Goal: Information Seeking & Learning: Learn about a topic

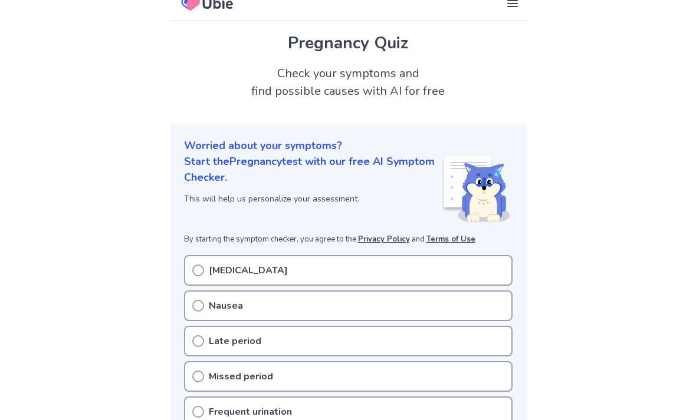
scroll to position [44, 0]
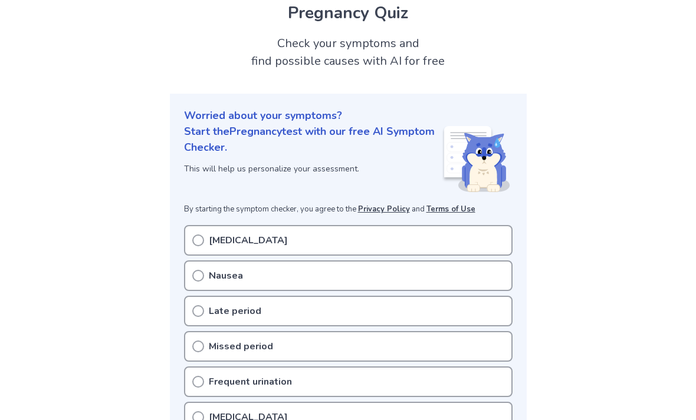
click at [281, 282] on div "Nausea" at bounding box center [348, 276] width 328 height 31
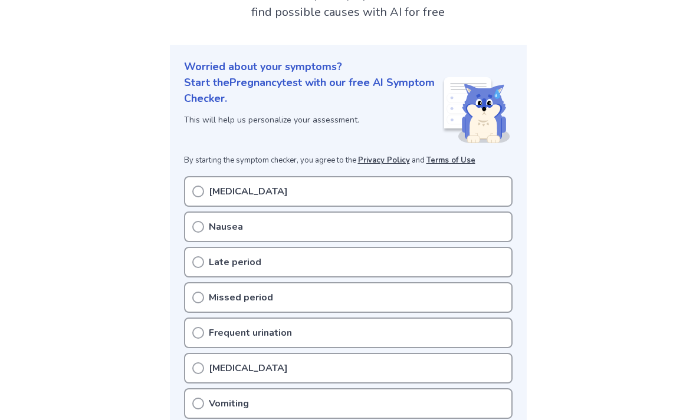
scroll to position [93, 0]
click at [196, 189] on icon at bounding box center [198, 192] width 12 height 12
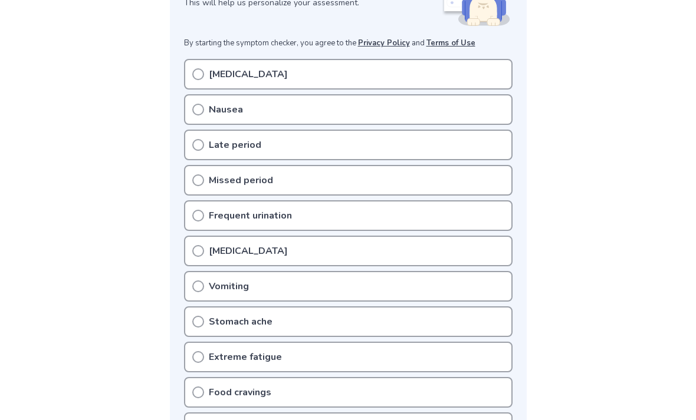
scroll to position [210, 0]
click at [195, 109] on icon at bounding box center [198, 110] width 12 height 12
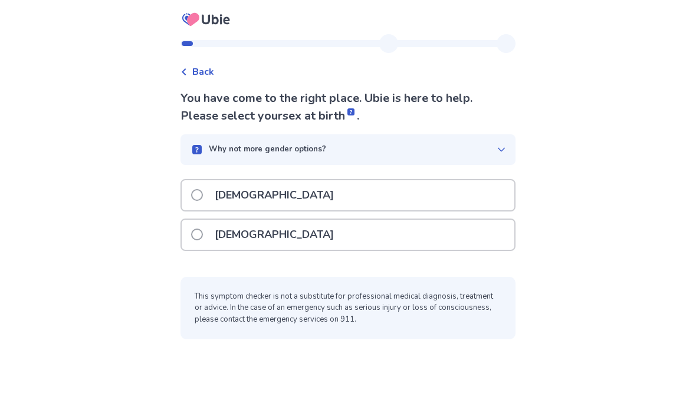
click at [301, 237] on div "[DEMOGRAPHIC_DATA]" at bounding box center [348, 235] width 333 height 30
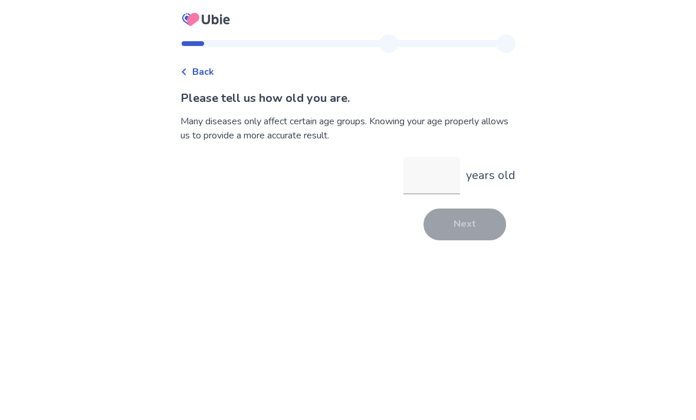
click at [427, 183] on input "years old" at bounding box center [431, 176] width 57 height 38
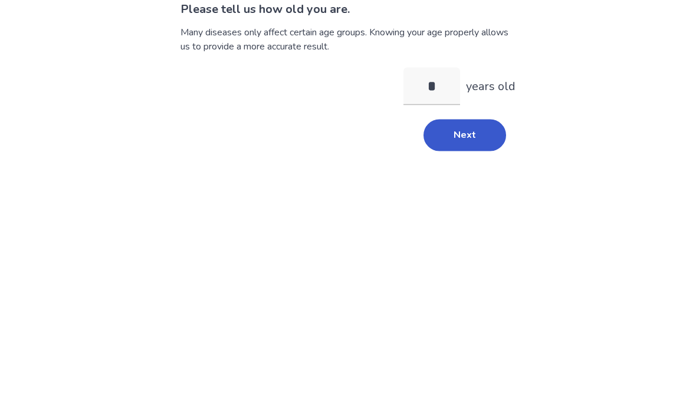
type input "**"
click at [462, 209] on button "Next" at bounding box center [464, 225] width 83 height 32
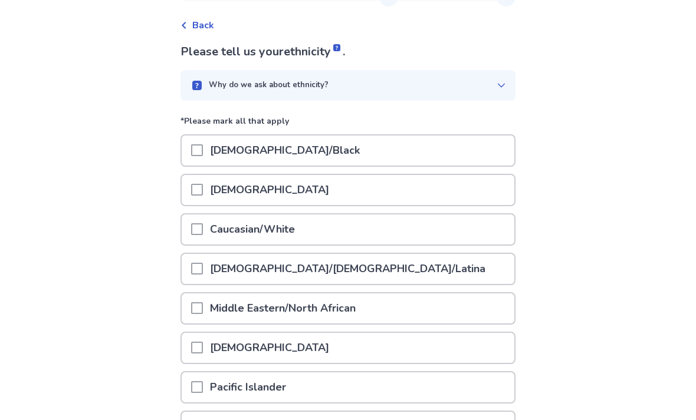
scroll to position [47, 0]
click at [332, 231] on div "Caucasian/White" at bounding box center [348, 229] width 333 height 30
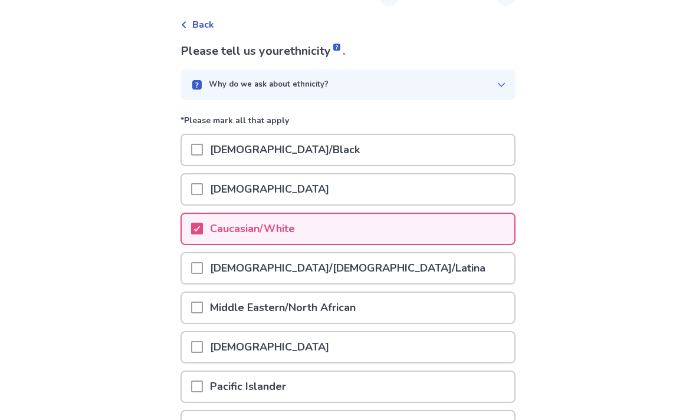
click at [338, 150] on p "[DEMOGRAPHIC_DATA]/Black" at bounding box center [285, 150] width 164 height 30
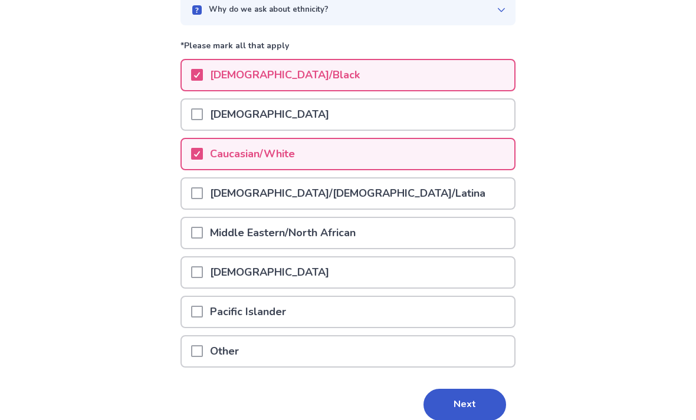
scroll to position [136, 0]
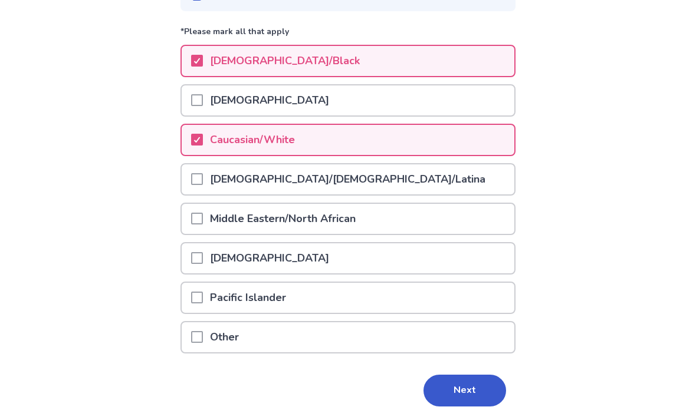
click at [466, 393] on button "Next" at bounding box center [464, 391] width 83 height 32
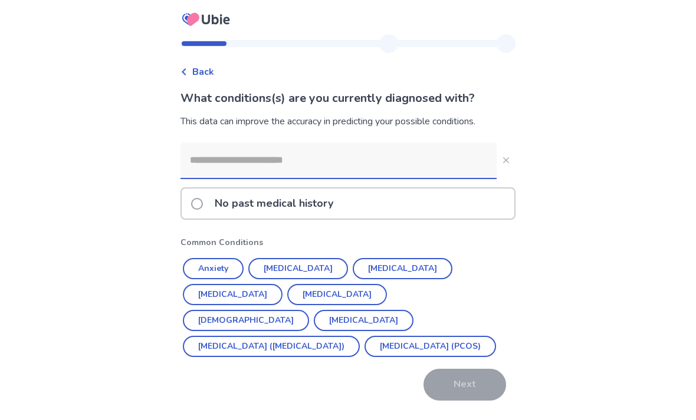
click at [364, 352] on button "[MEDICAL_DATA] (PCOS)" at bounding box center [429, 346] width 131 height 21
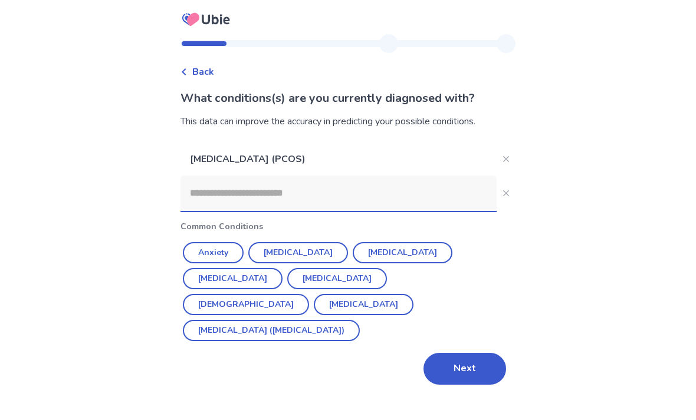
click at [309, 294] on button "[DEMOGRAPHIC_DATA]" at bounding box center [246, 304] width 126 height 21
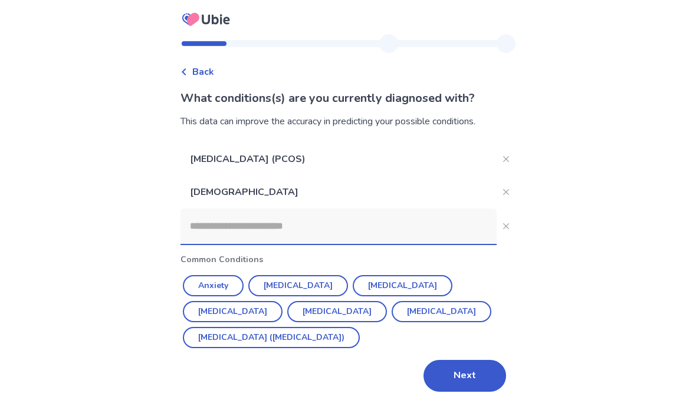
click at [379, 285] on button "[MEDICAL_DATA]" at bounding box center [403, 285] width 100 height 21
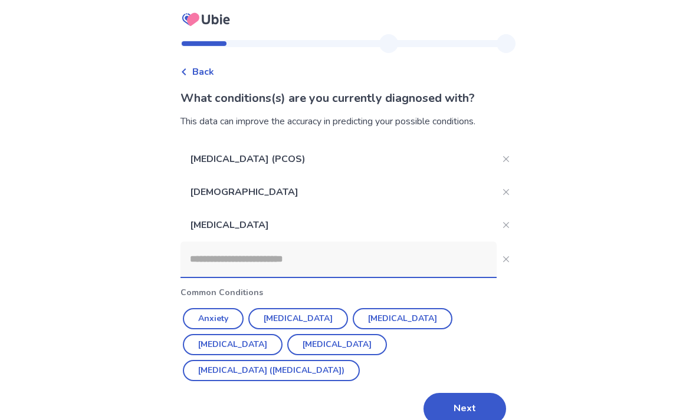
click at [235, 314] on button "Anxiety" at bounding box center [213, 318] width 61 height 21
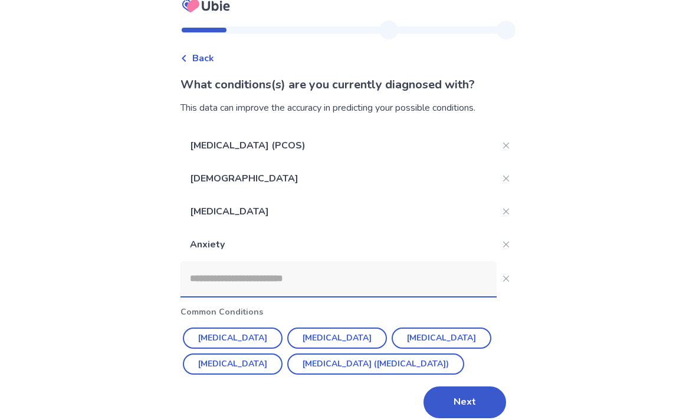
scroll to position [38, 0]
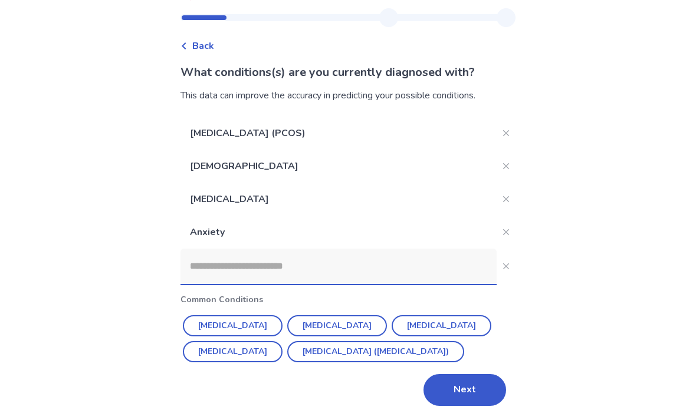
click at [464, 383] on button "Next" at bounding box center [464, 390] width 83 height 32
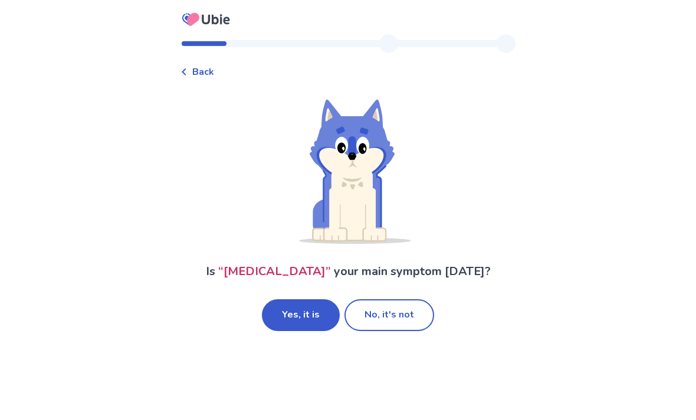
click at [312, 310] on button "Yes, it is" at bounding box center [301, 316] width 78 height 32
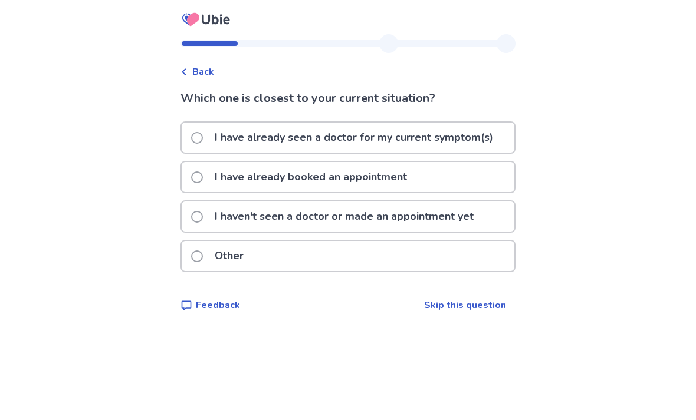
click at [433, 212] on p "I haven't seen a doctor or made an appointment yet" at bounding box center [344, 217] width 273 height 30
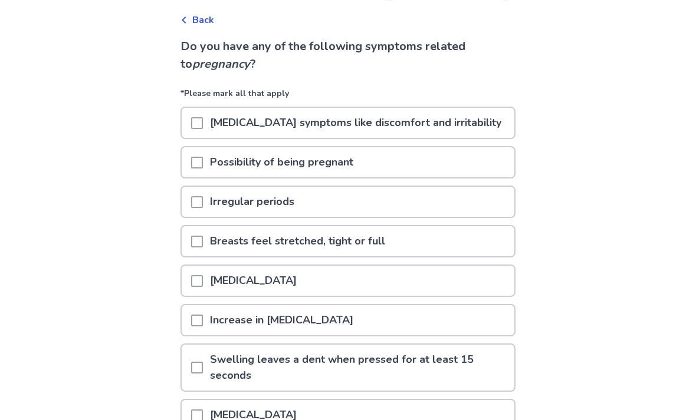
scroll to position [50, 0]
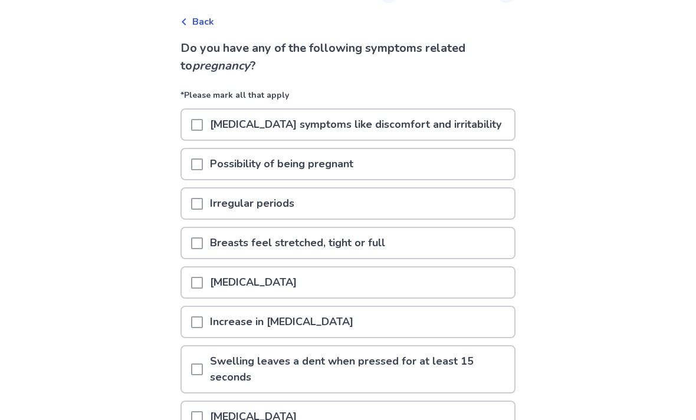
click at [203, 162] on span at bounding box center [197, 165] width 12 height 12
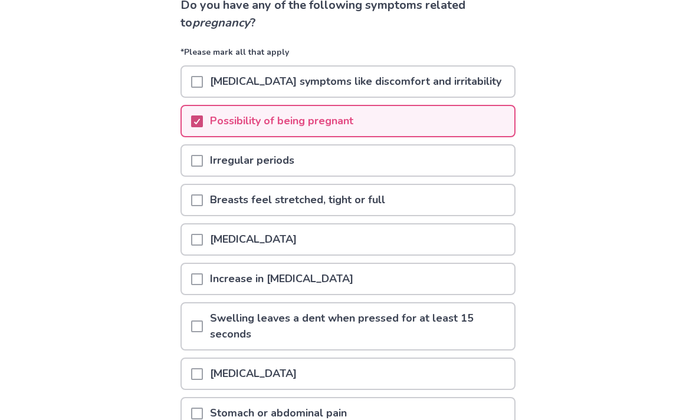
scroll to position [127, 0]
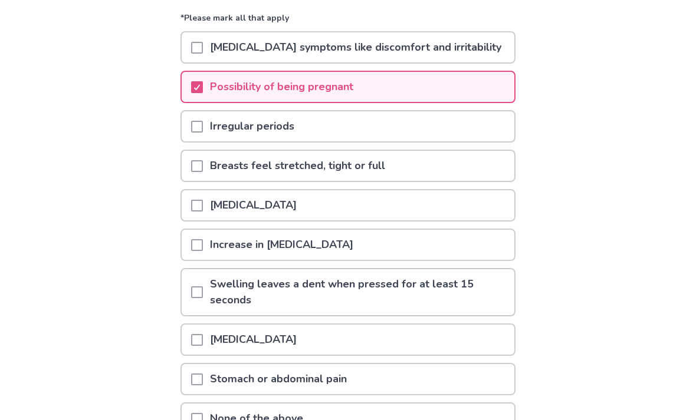
click at [203, 205] on span at bounding box center [197, 206] width 12 height 12
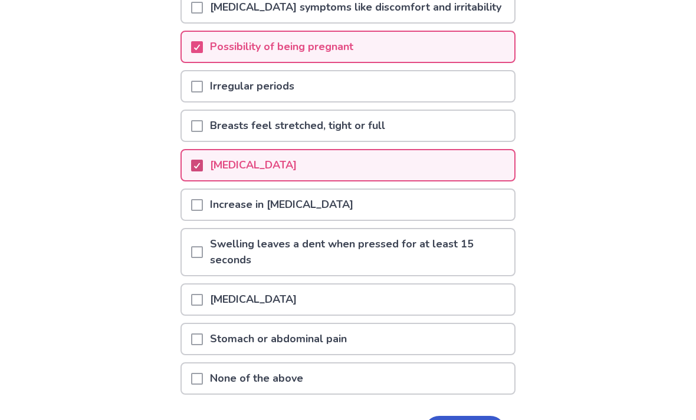
scroll to position [209, 0]
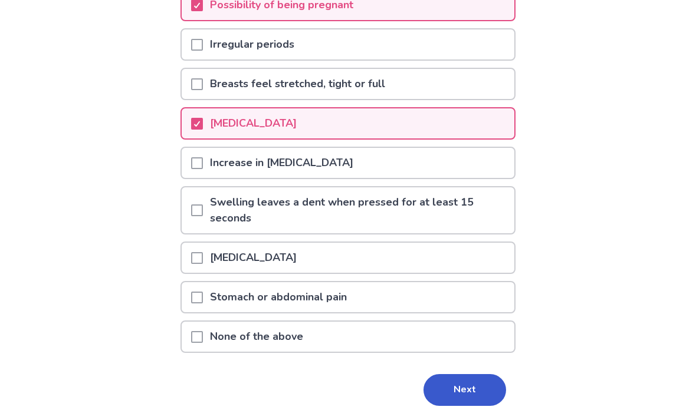
click at [203, 162] on span at bounding box center [197, 163] width 12 height 12
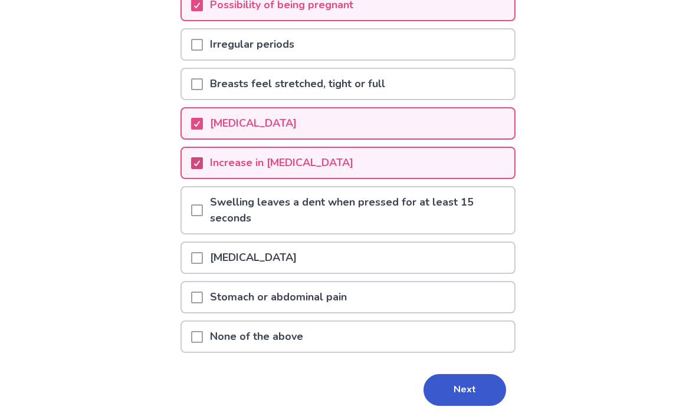
click at [201, 261] on span at bounding box center [197, 258] width 12 height 12
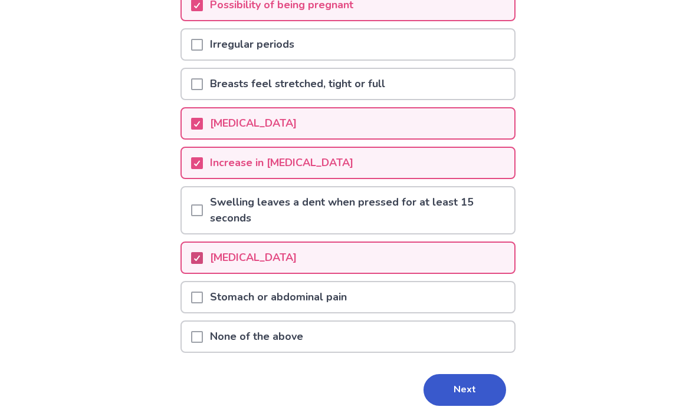
click at [472, 390] on button "Next" at bounding box center [464, 390] width 83 height 32
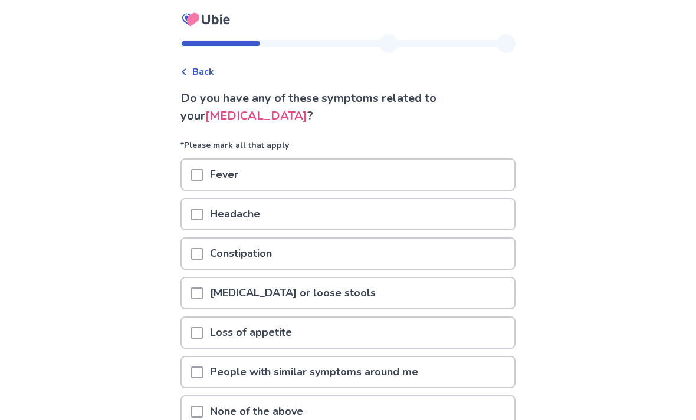
click at [203, 208] on div at bounding box center [197, 214] width 12 height 30
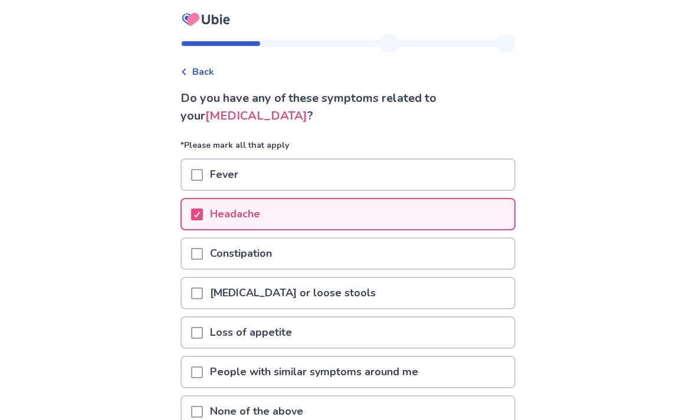
click at [203, 174] on span at bounding box center [197, 175] width 12 height 12
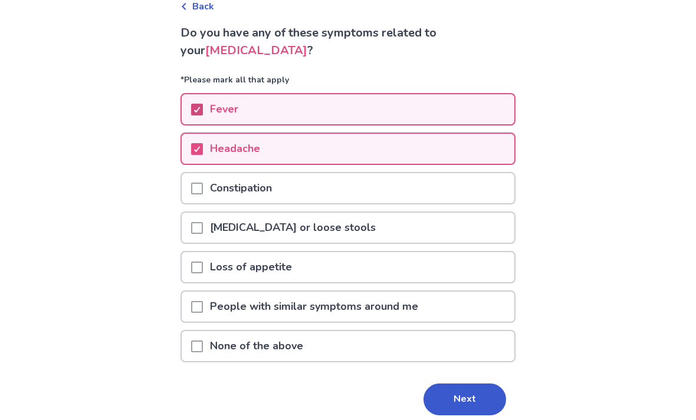
scroll to position [65, 0]
click at [471, 409] on button "Next" at bounding box center [464, 400] width 83 height 32
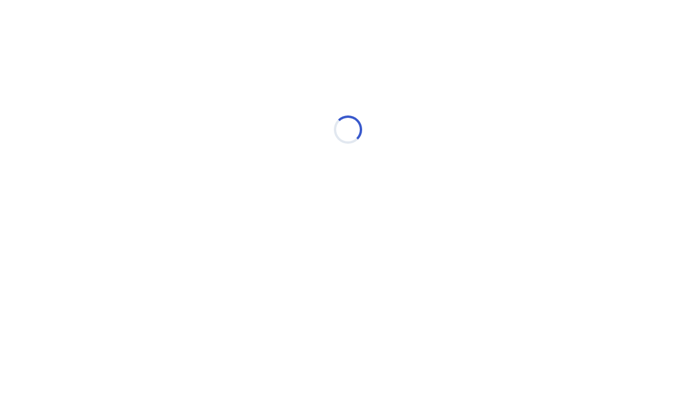
select select "*"
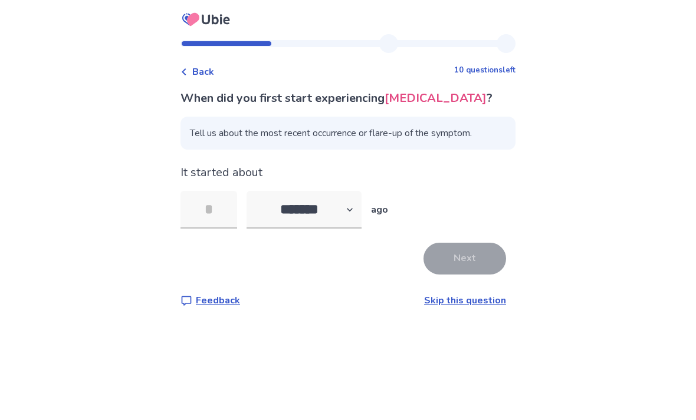
click at [222, 209] on input "tel" at bounding box center [208, 210] width 57 height 38
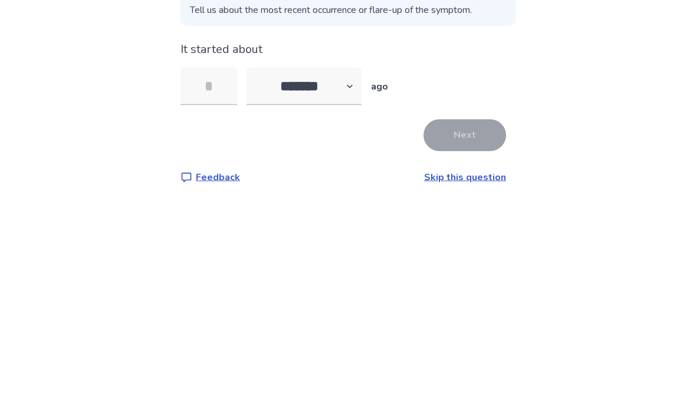
type input "*"
click at [462, 243] on button "Next" at bounding box center [464, 259] width 83 height 32
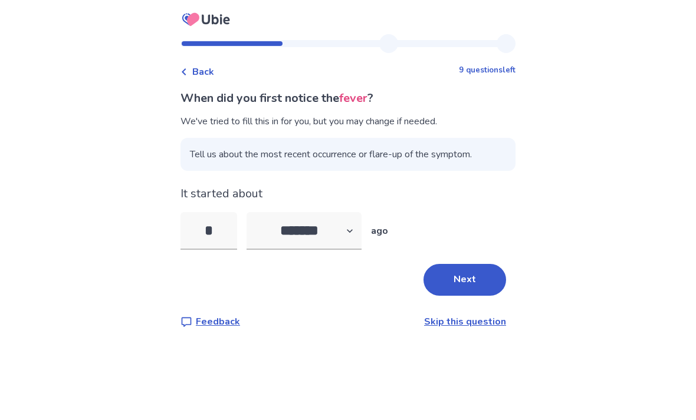
click at [237, 228] on input "*" at bounding box center [208, 231] width 57 height 38
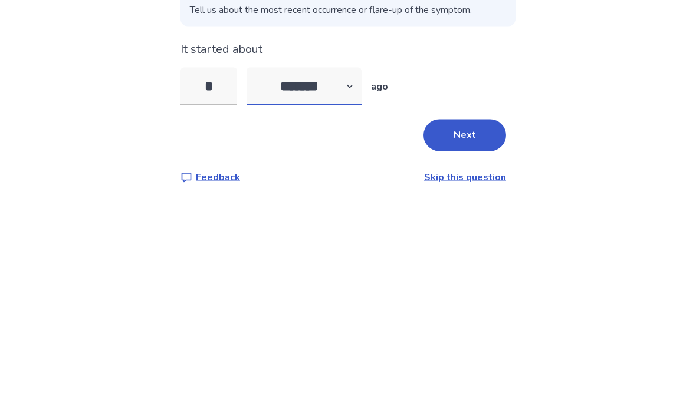
click at [341, 212] on select "******* ****** ******* ******** *******" at bounding box center [303, 231] width 115 height 38
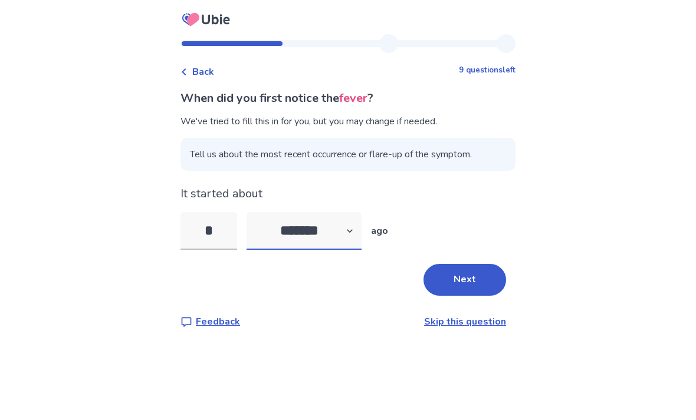
select select "*"
click at [226, 212] on input "*" at bounding box center [208, 231] width 57 height 38
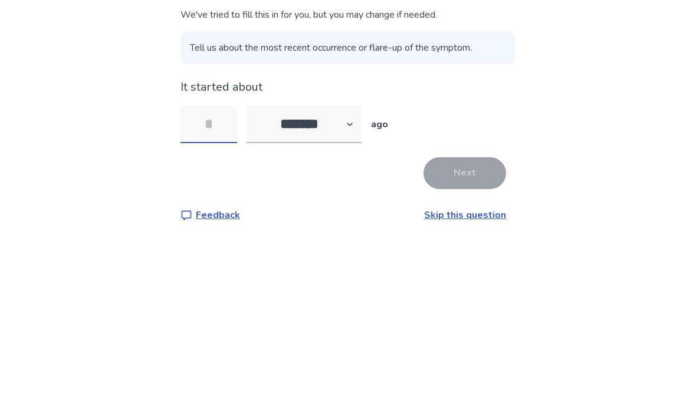
type input "*"
click at [458, 264] on button "Next" at bounding box center [464, 280] width 83 height 32
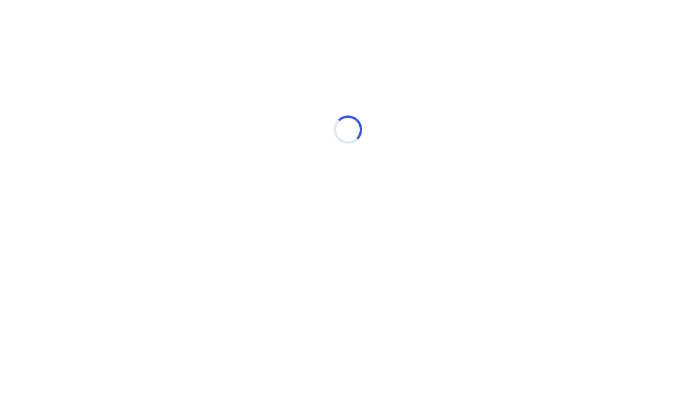
select select "*"
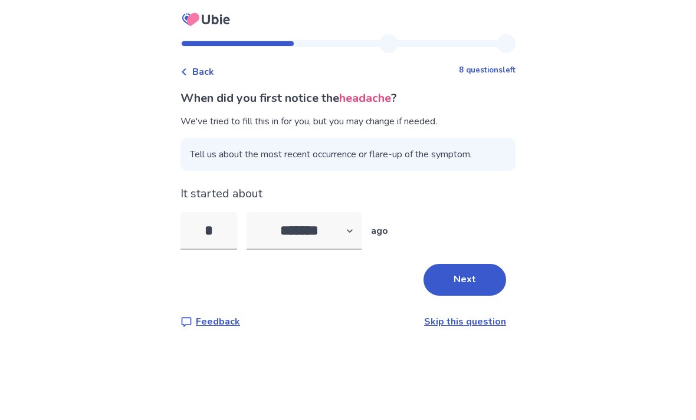
click at [232, 228] on input "*" at bounding box center [208, 231] width 57 height 38
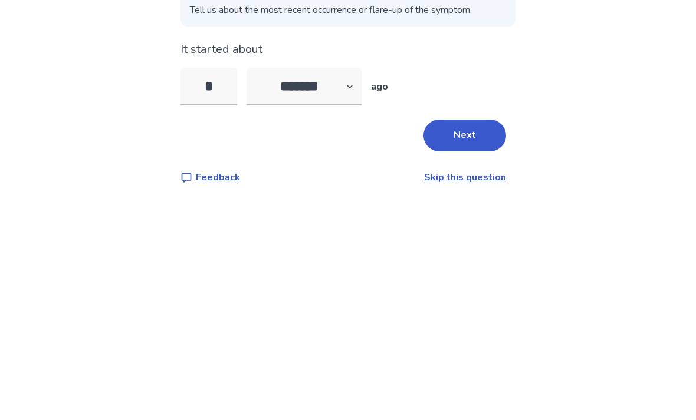
type input "*"
click at [335, 212] on select "******* ****** ******* ******** *******" at bounding box center [303, 231] width 115 height 38
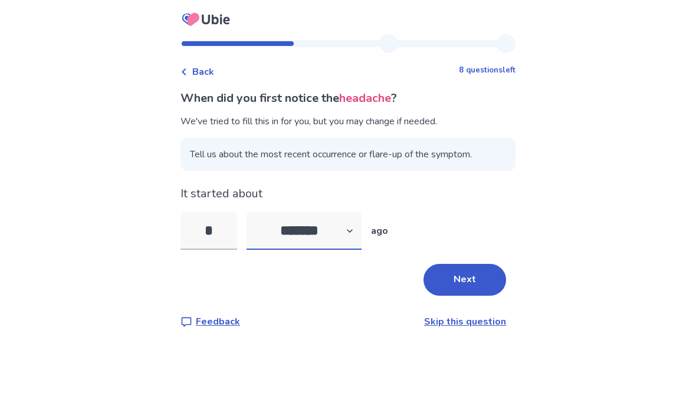
select select "*"
click at [462, 264] on button "Next" at bounding box center [464, 280] width 83 height 32
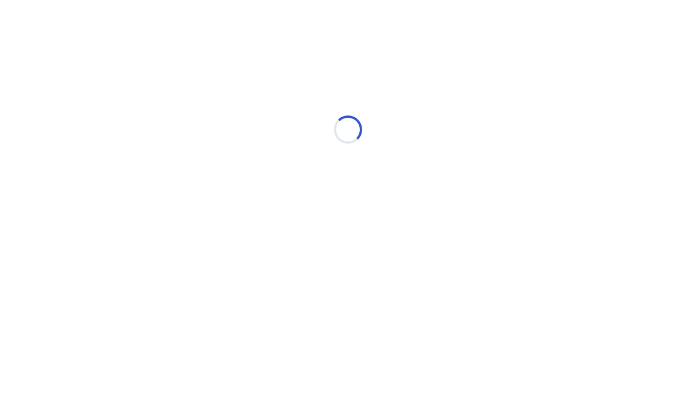
scroll to position [0, 0]
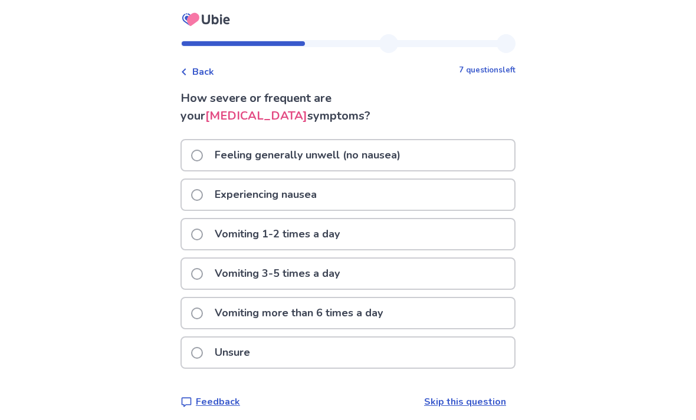
click at [369, 205] on div "Experiencing nausea" at bounding box center [348, 195] width 333 height 30
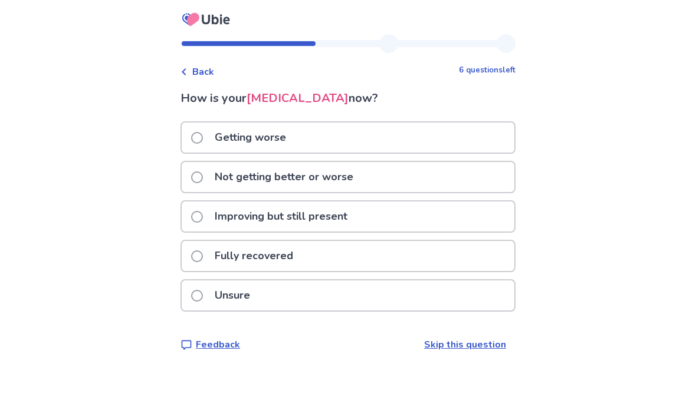
click at [396, 178] on div "Not getting better or worse" at bounding box center [348, 177] width 333 height 30
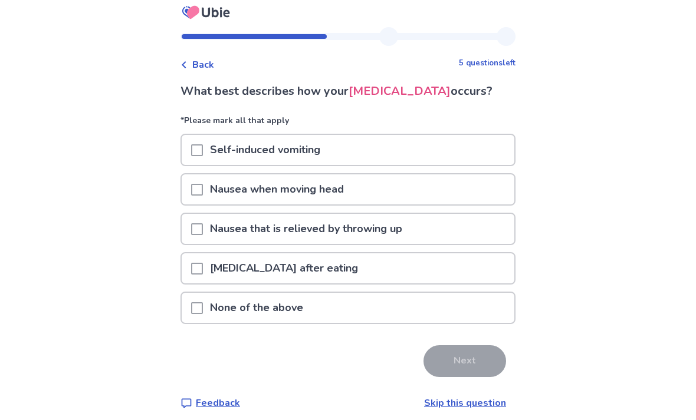
scroll to position [38, 0]
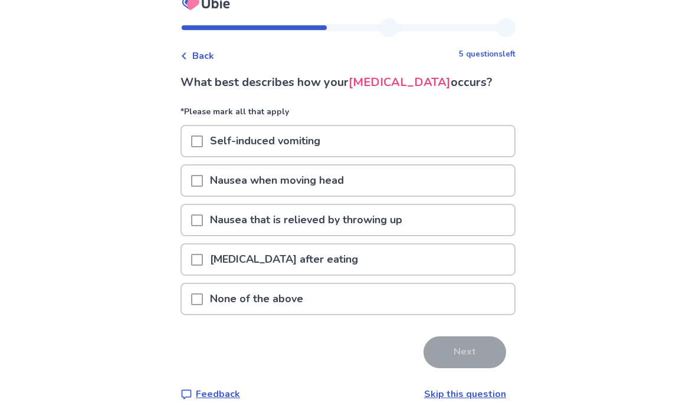
click at [216, 284] on p "None of the above" at bounding box center [256, 299] width 107 height 30
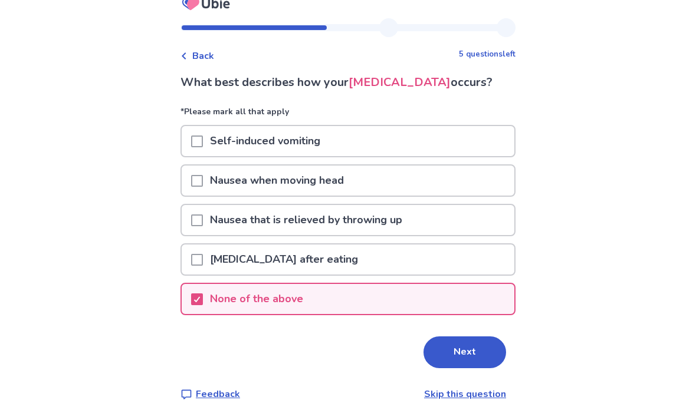
click at [457, 337] on button "Next" at bounding box center [464, 353] width 83 height 32
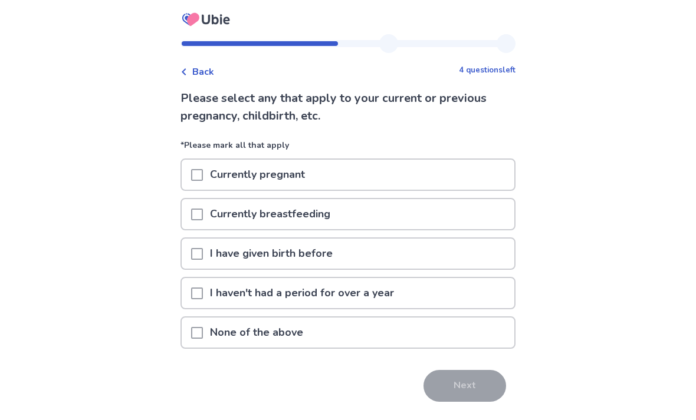
click at [200, 249] on span at bounding box center [197, 254] width 12 height 12
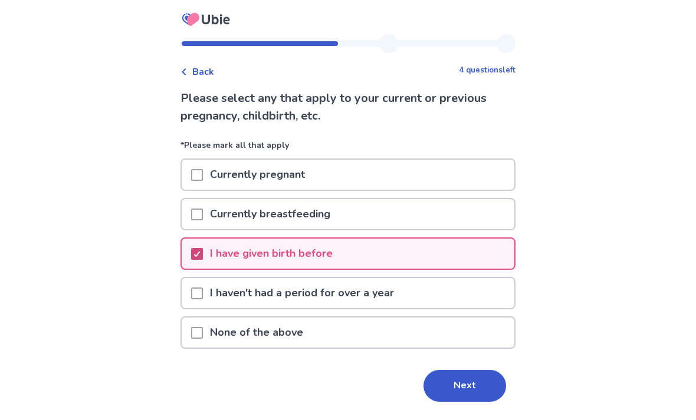
click at [468, 392] on button "Next" at bounding box center [464, 386] width 83 height 32
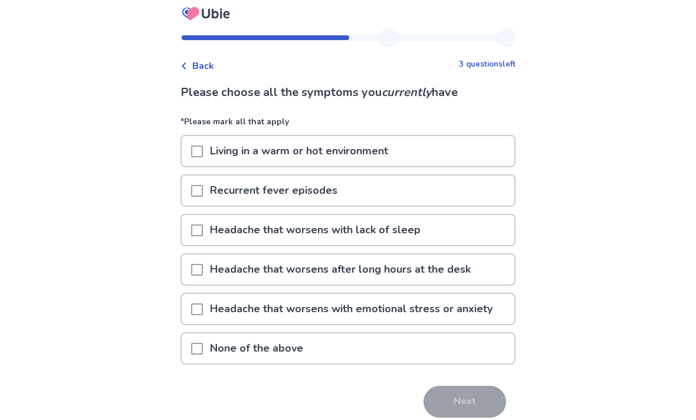
scroll to position [18, 0]
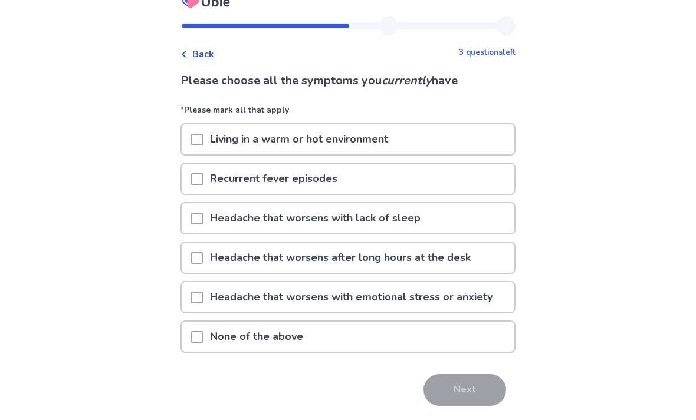
click at [268, 340] on p "None of the above" at bounding box center [256, 337] width 107 height 30
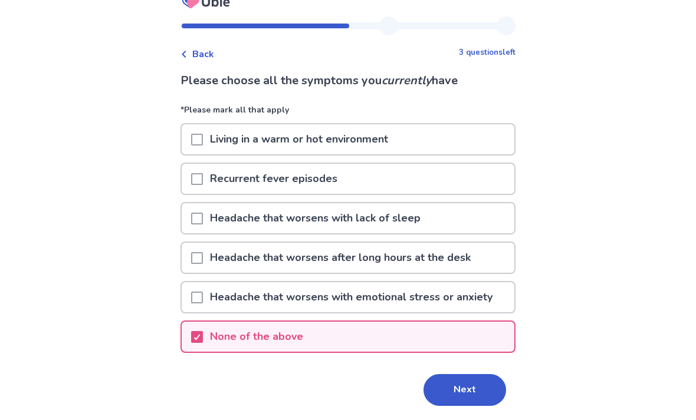
click at [449, 393] on button "Next" at bounding box center [464, 390] width 83 height 32
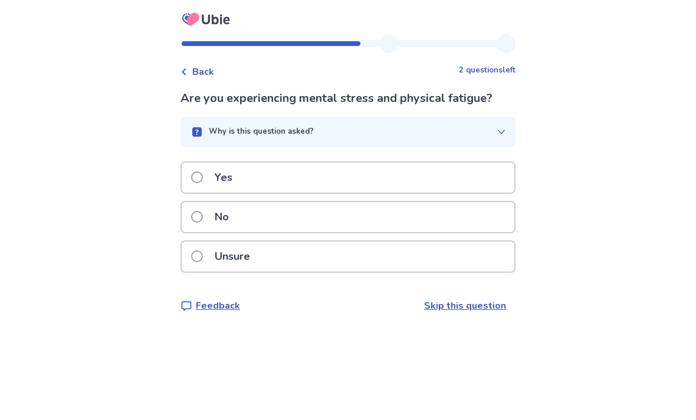
click at [338, 259] on div "Unsure" at bounding box center [348, 257] width 333 height 30
click at [324, 215] on div "No" at bounding box center [348, 217] width 333 height 30
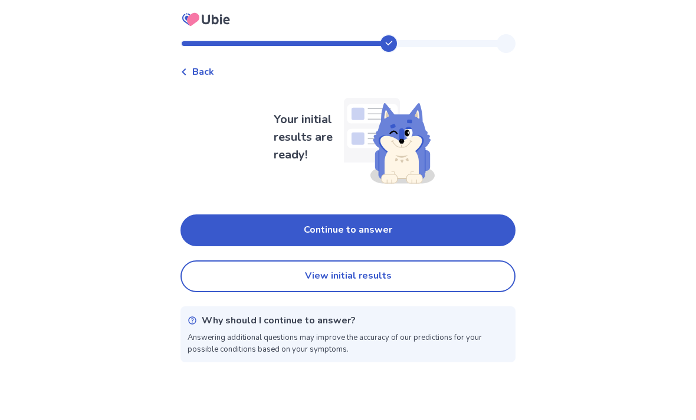
click at [402, 282] on button "View initial results" at bounding box center [347, 277] width 335 height 32
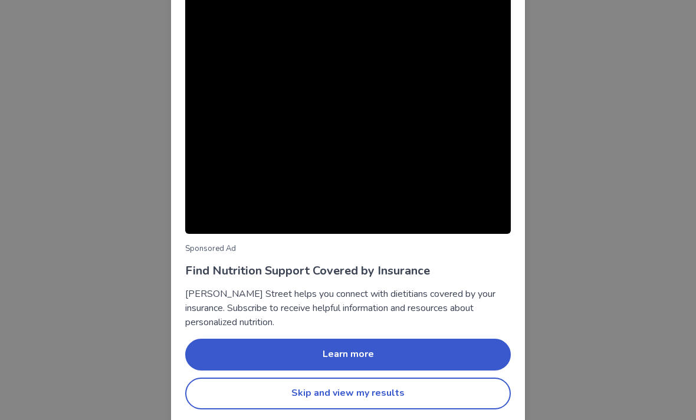
scroll to position [70, 0]
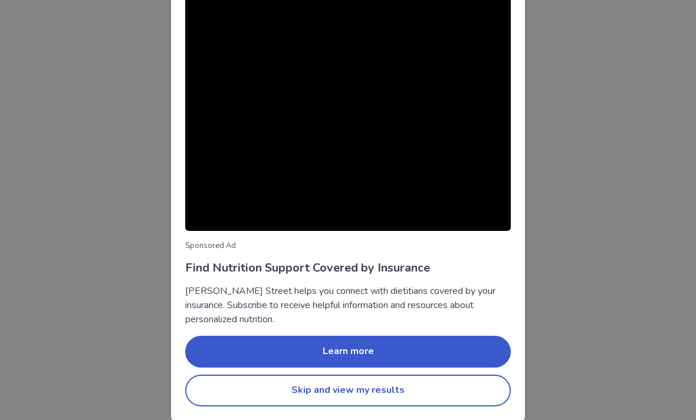
click at [395, 390] on button "Skip and view my results" at bounding box center [347, 391] width 325 height 32
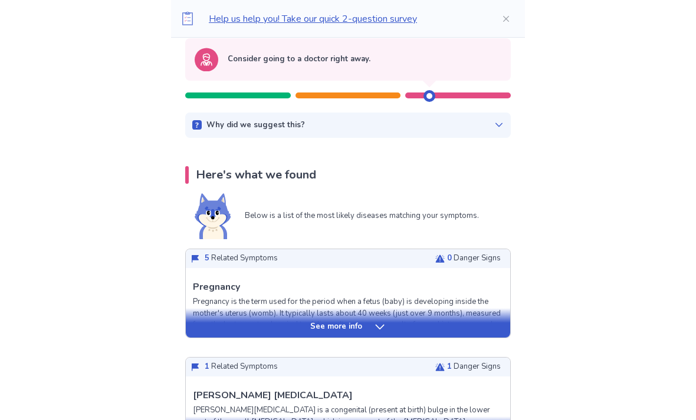
scroll to position [126, 0]
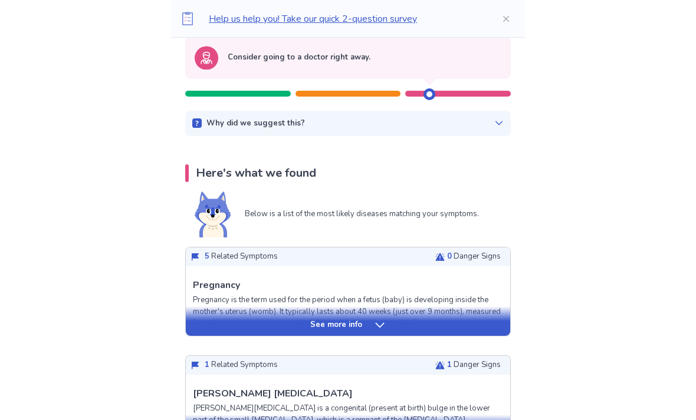
click at [374, 324] on icon at bounding box center [380, 326] width 12 height 12
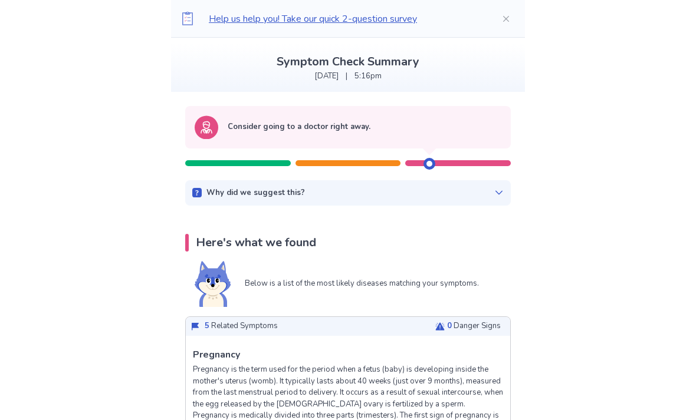
scroll to position [0, 0]
